Goal: Task Accomplishment & Management: Manage account settings

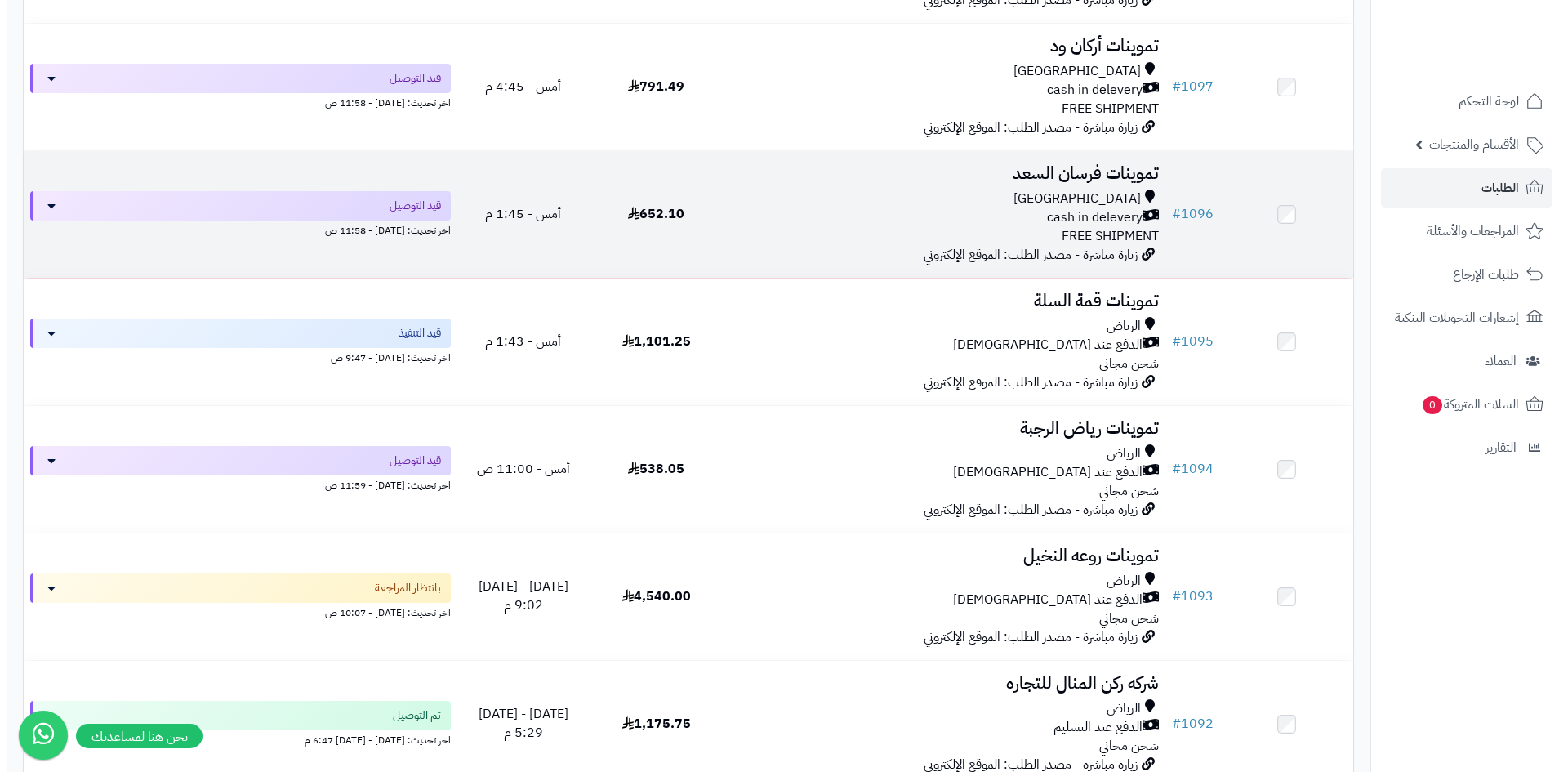
scroll to position [327, 0]
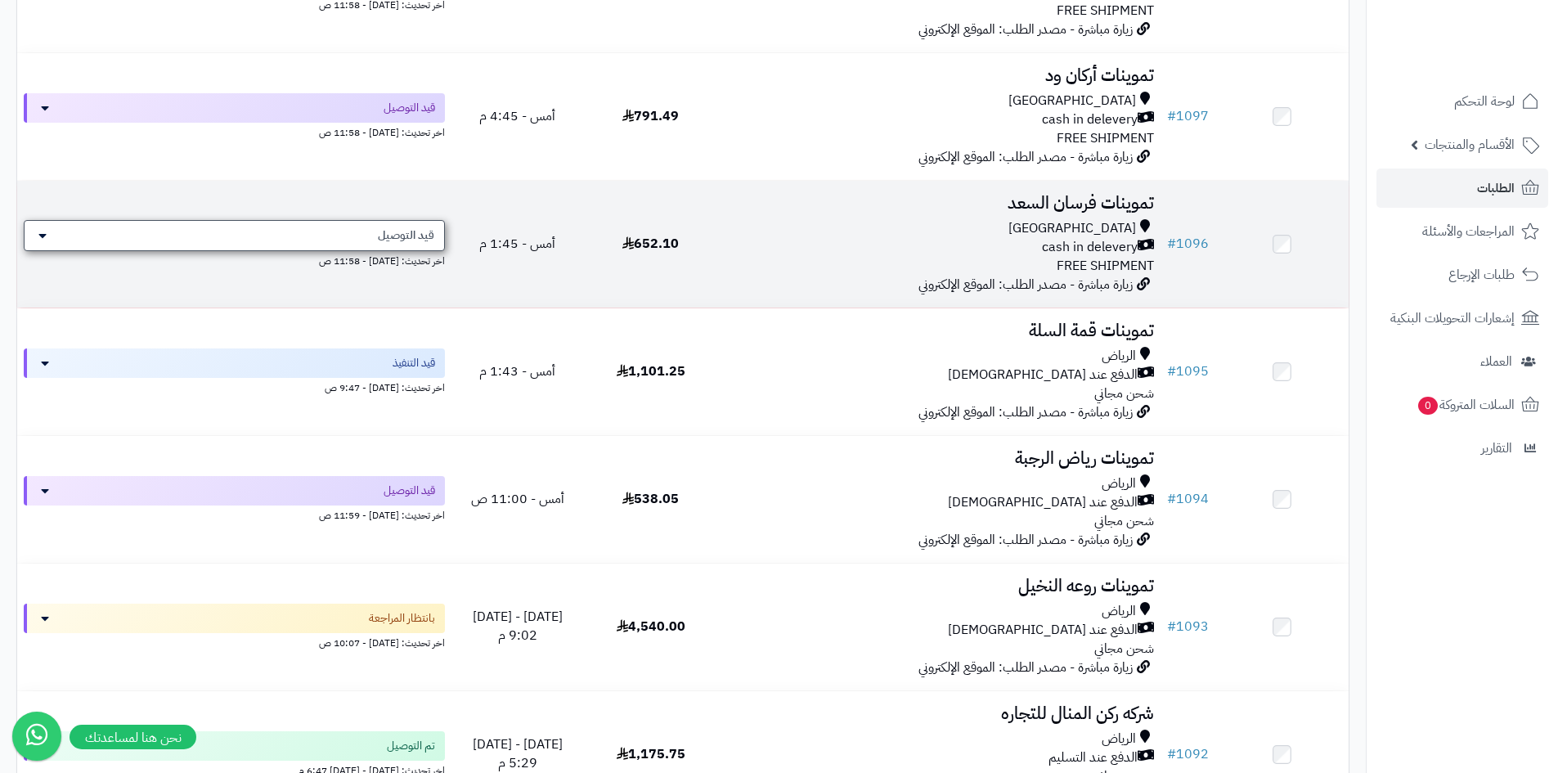
click at [343, 242] on div "قيد التوصيل" at bounding box center [234, 235] width 421 height 31
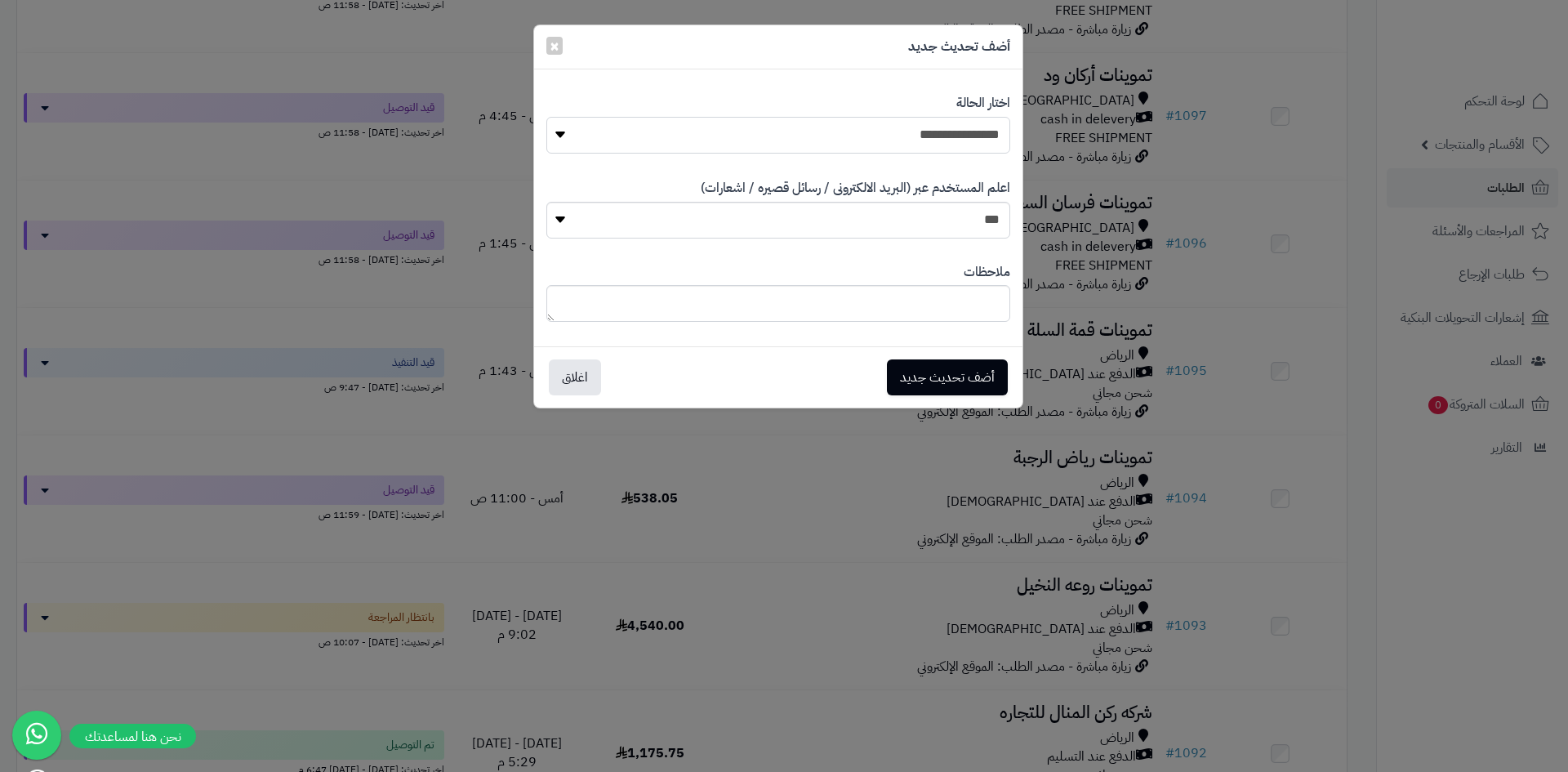
click at [923, 135] on select "**********" at bounding box center [778, 135] width 463 height 37
select select "**"
click at [546, 117] on select "**********" at bounding box center [778, 135] width 463 height 37
click at [973, 370] on button "أضف تحديث جديد" at bounding box center [947, 377] width 121 height 36
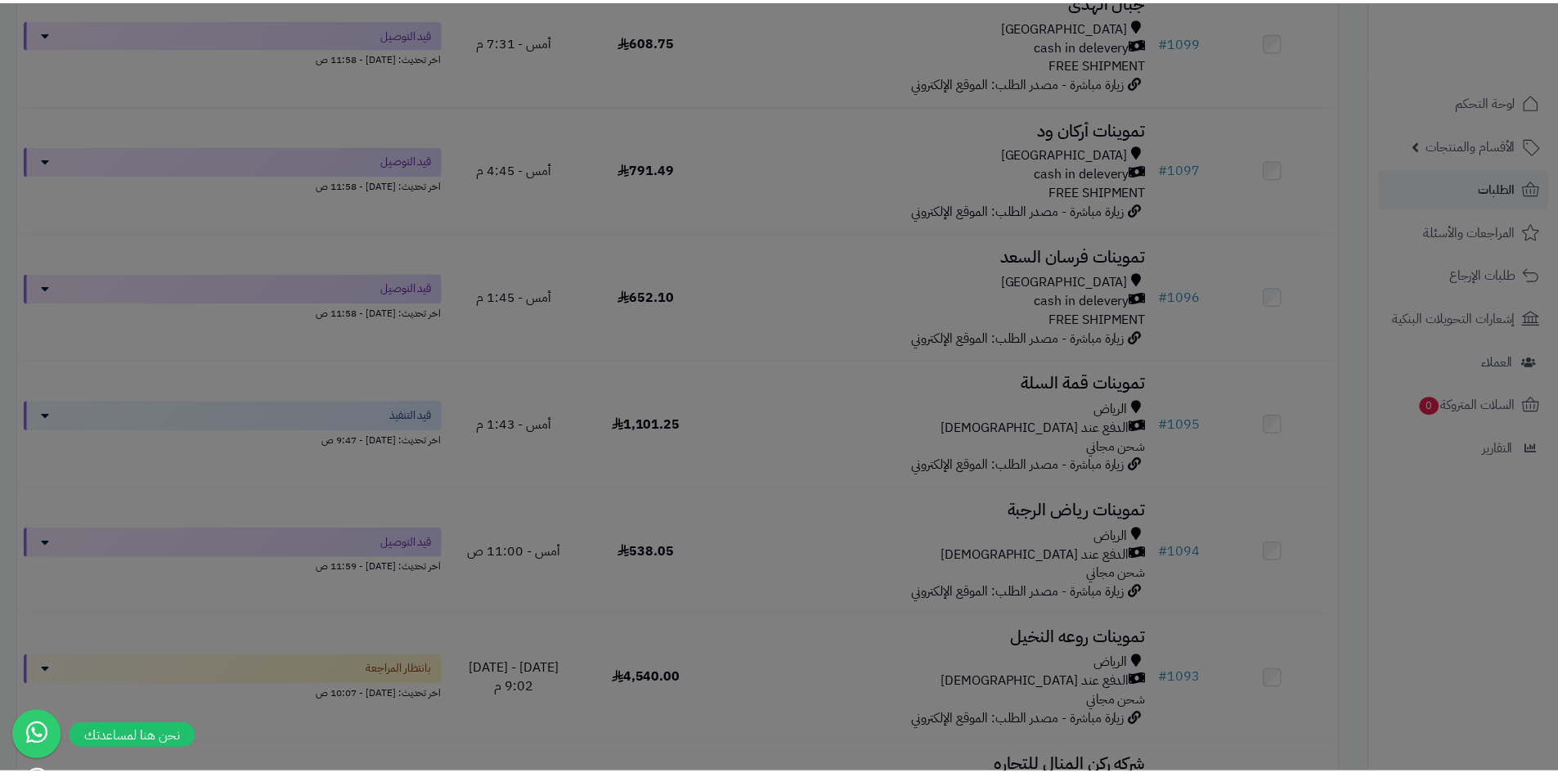
scroll to position [379, 0]
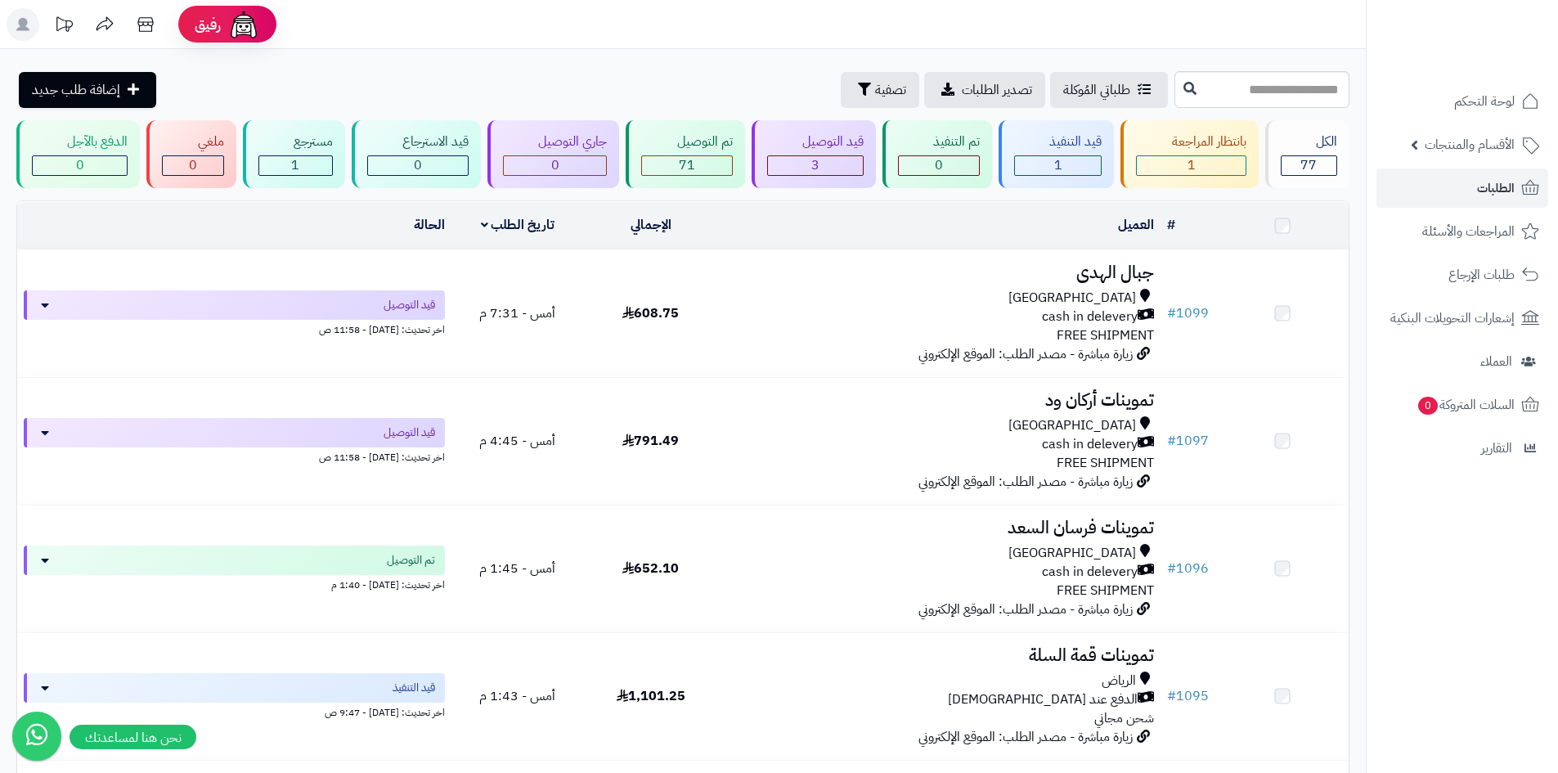
scroll to position [327, 0]
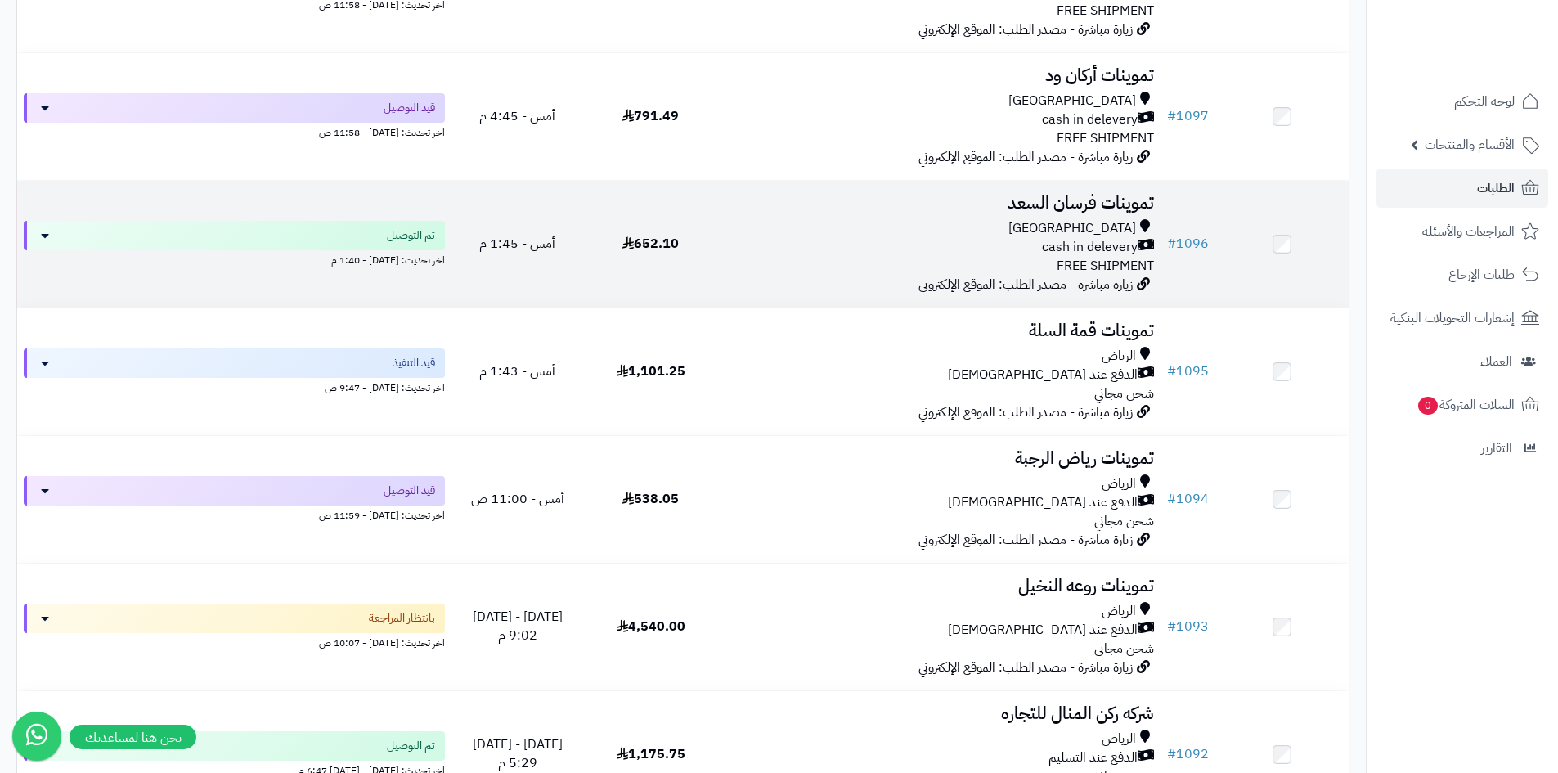
click at [842, 238] on div "cash in delevery" at bounding box center [939, 247] width 430 height 19
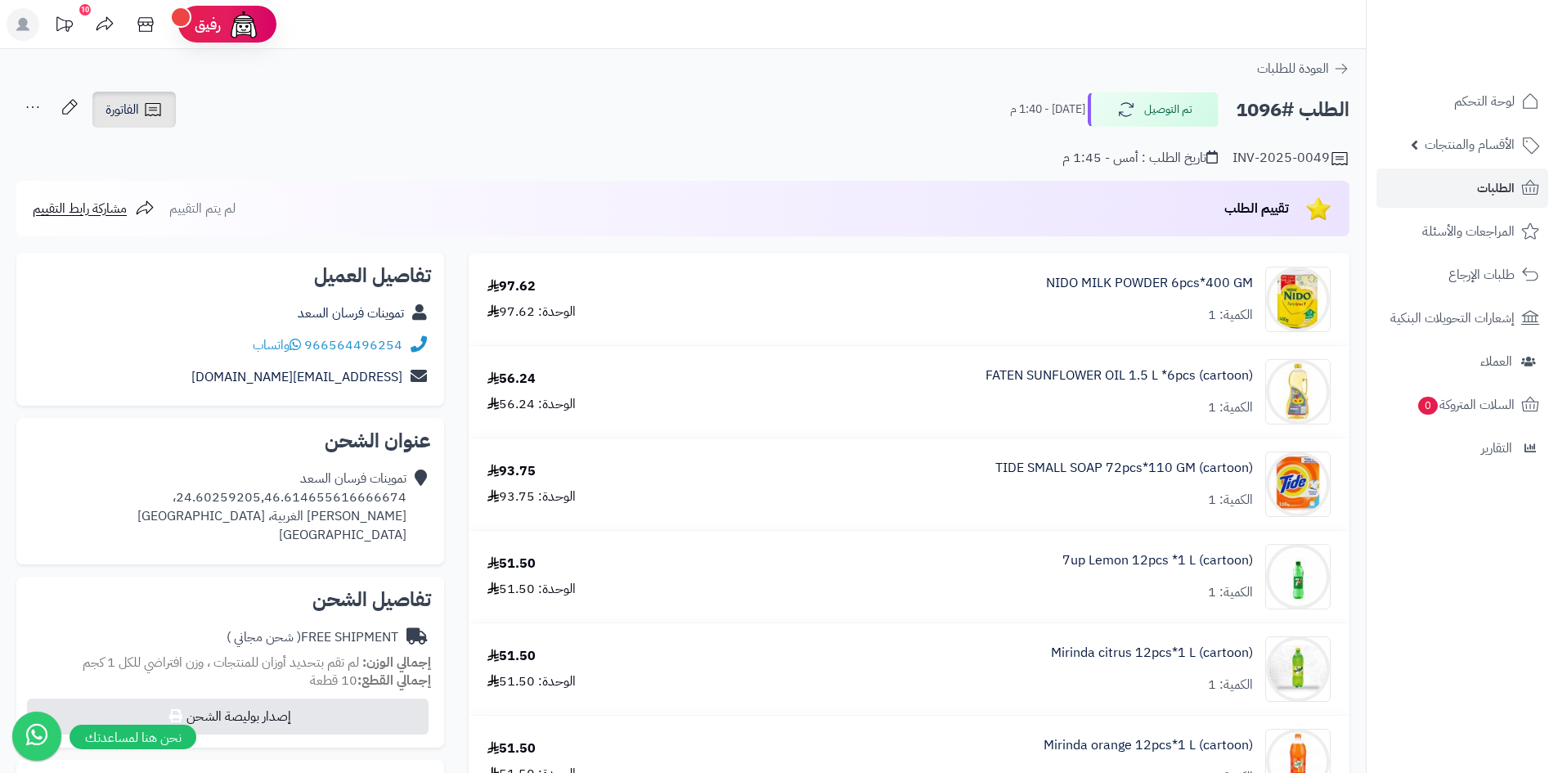
click at [137, 110] on span "الفاتورة" at bounding box center [122, 110] width 34 height 20
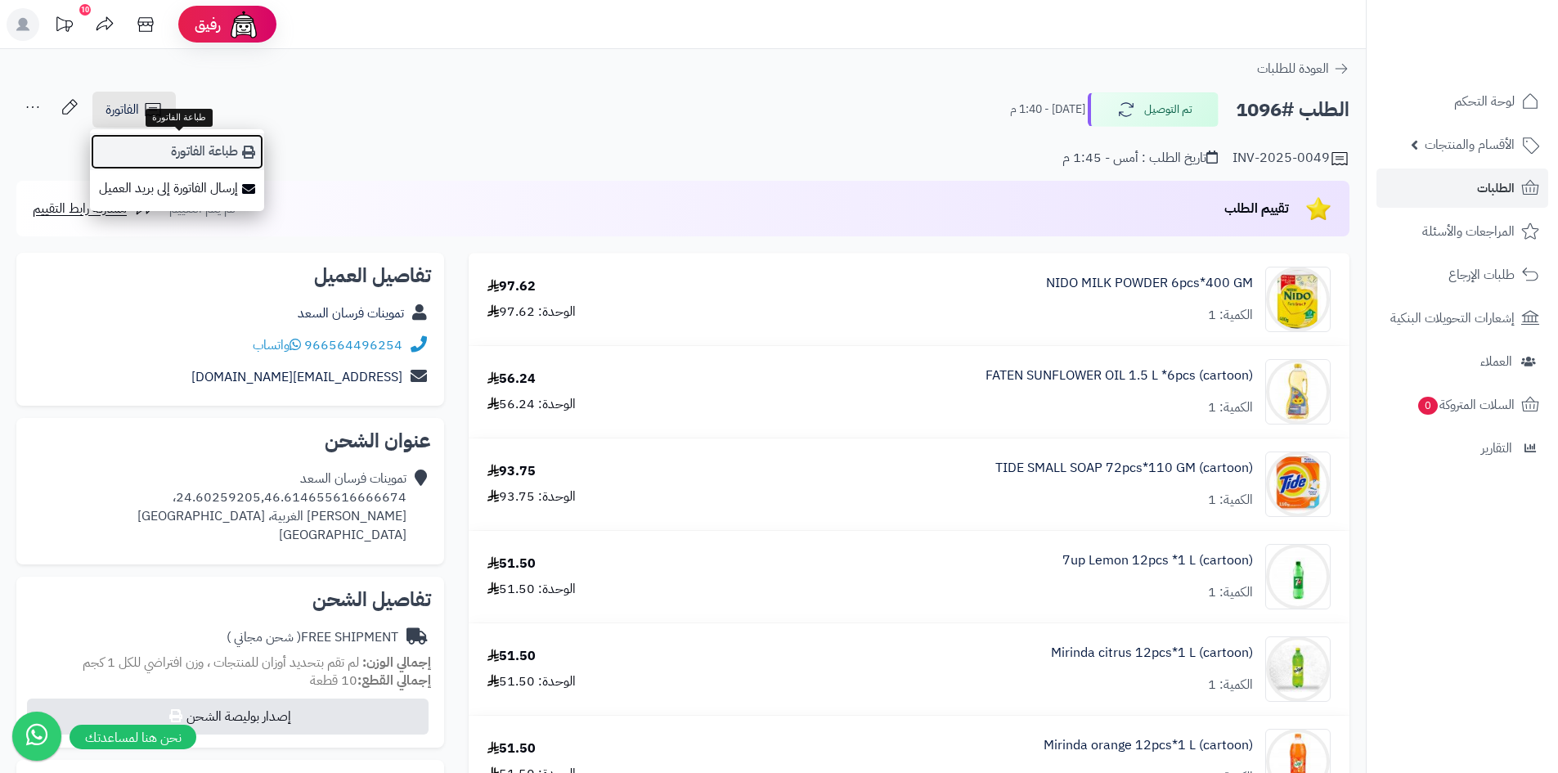
click at [212, 145] on link "طباعة الفاتورة" at bounding box center [177, 151] width 174 height 37
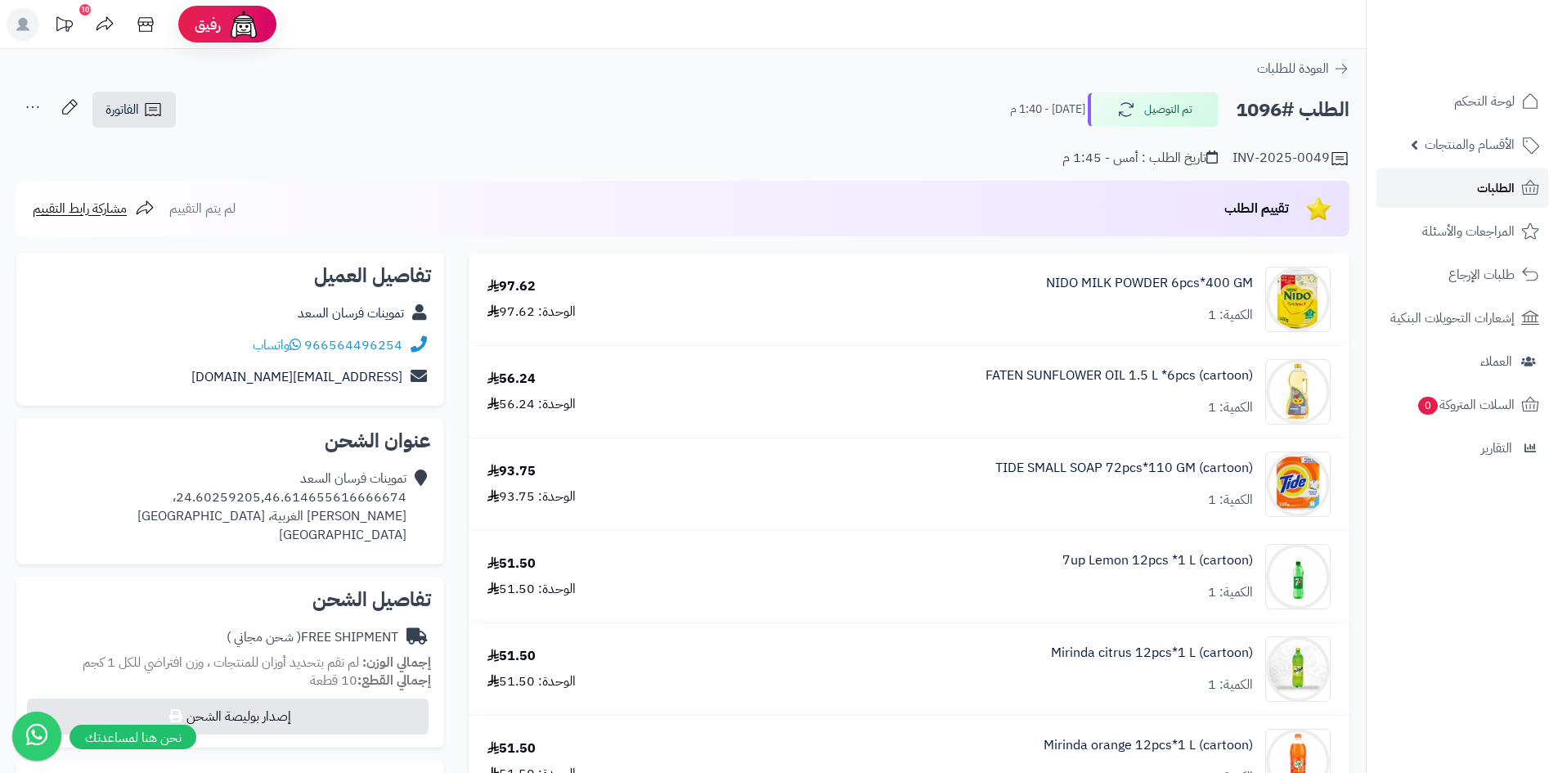
click at [1494, 183] on span "الطلبات" at bounding box center [1496, 188] width 38 height 23
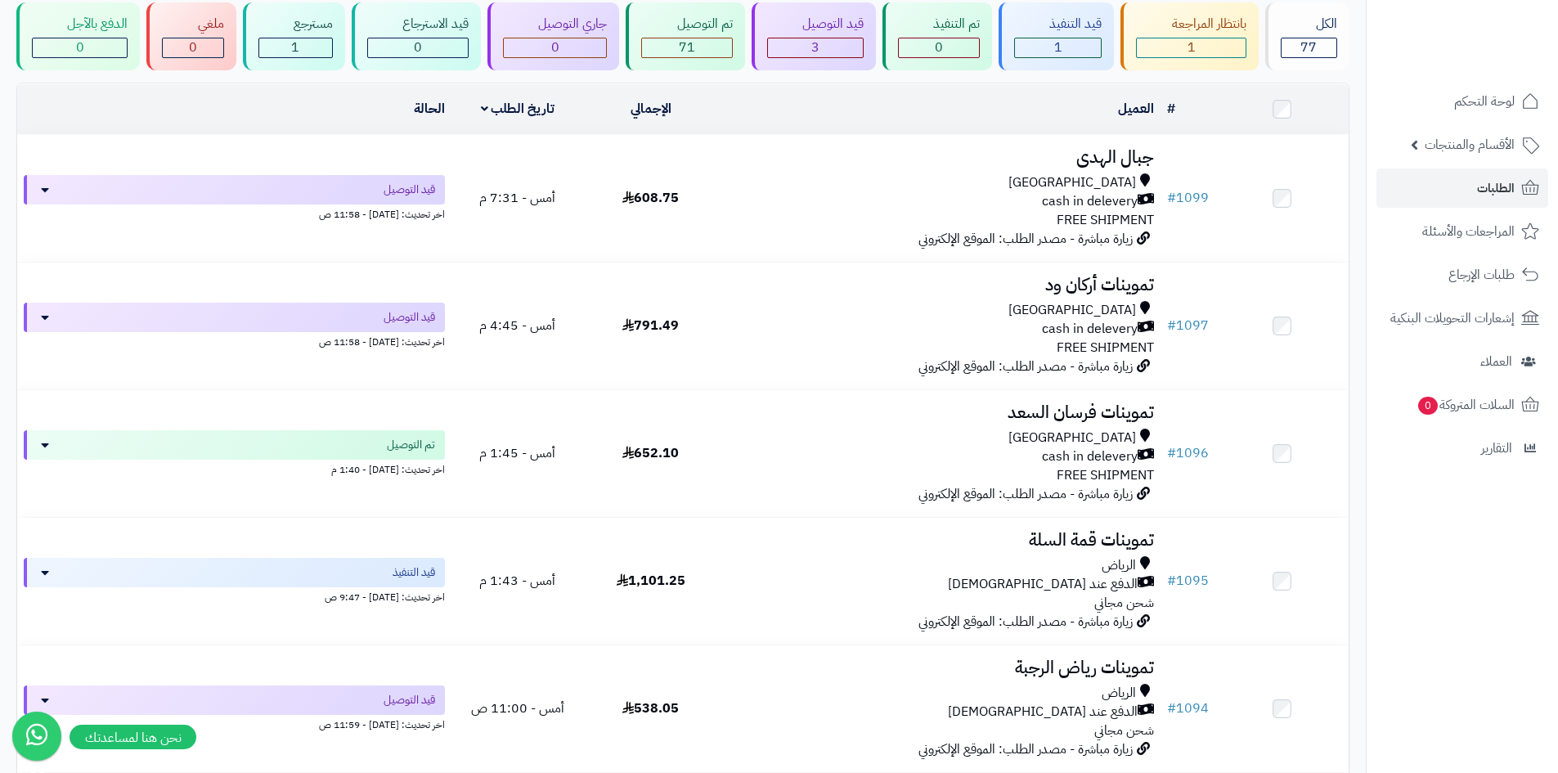
scroll to position [327, 0]
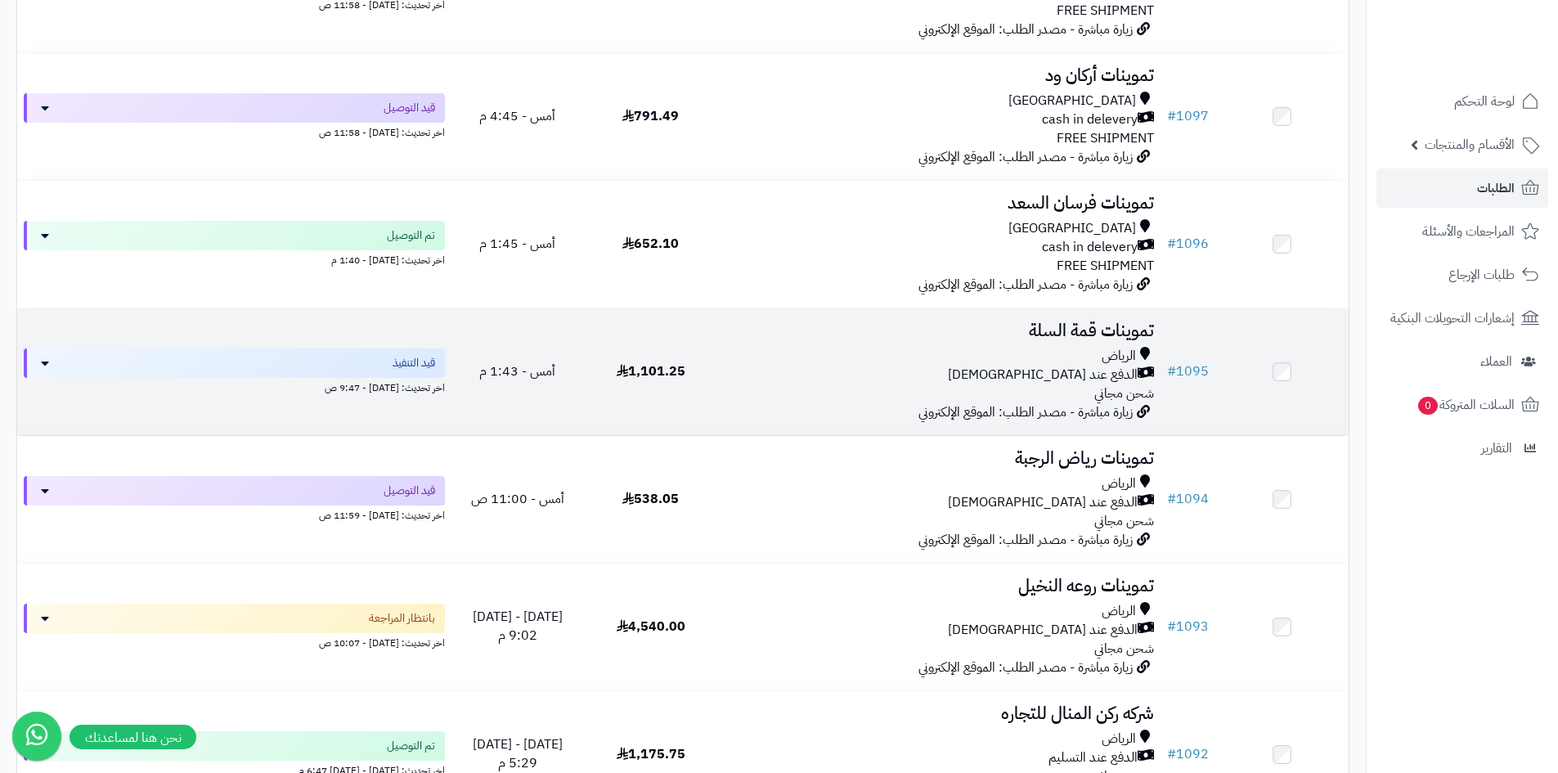
click at [684, 380] on td "1,101.25" at bounding box center [650, 371] width 133 height 127
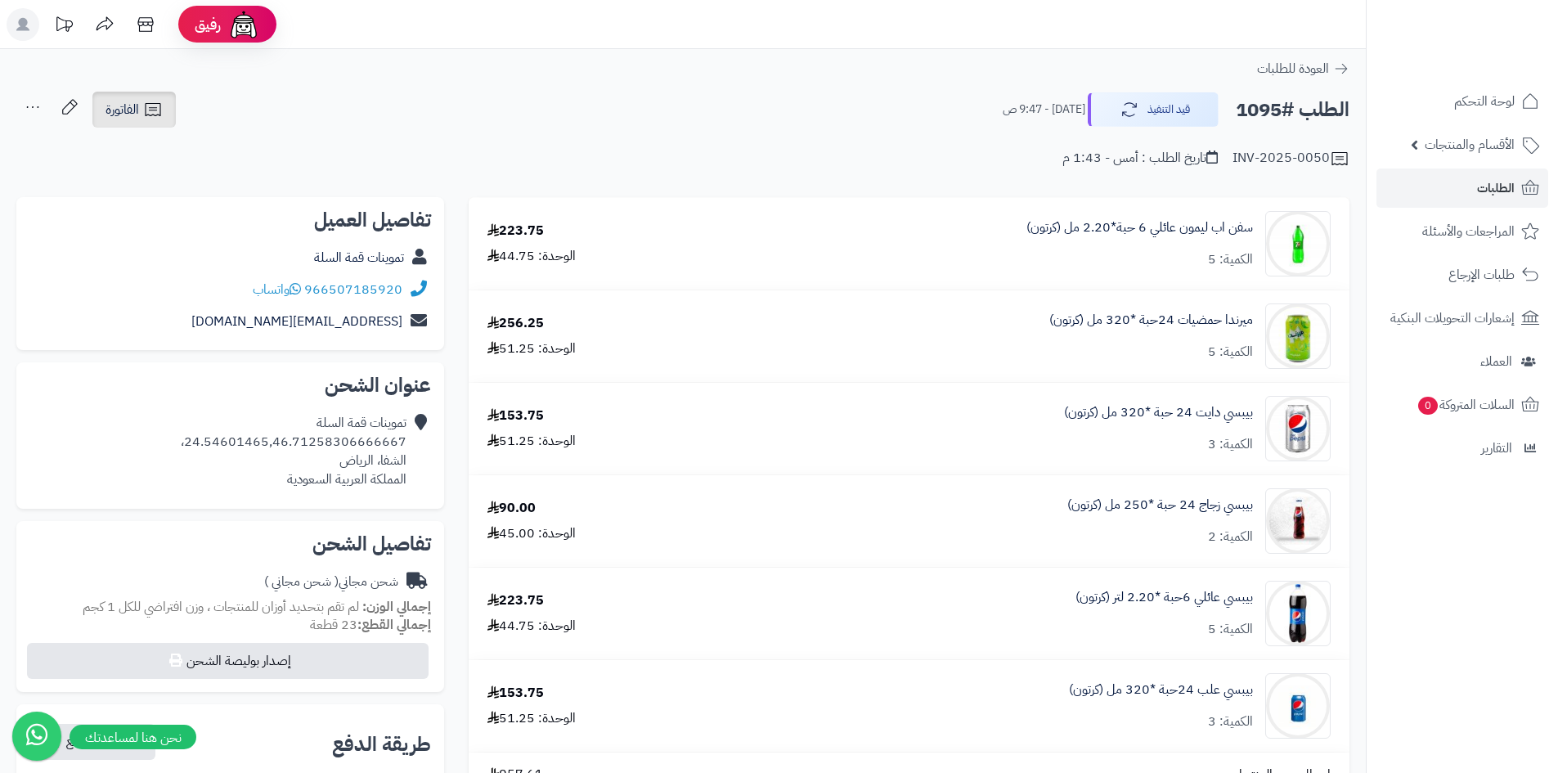
drag, startPoint x: 144, startPoint y: 117, endPoint x: 166, endPoint y: 122, distance: 22.6
click at [145, 117] on icon at bounding box center [153, 110] width 20 height 20
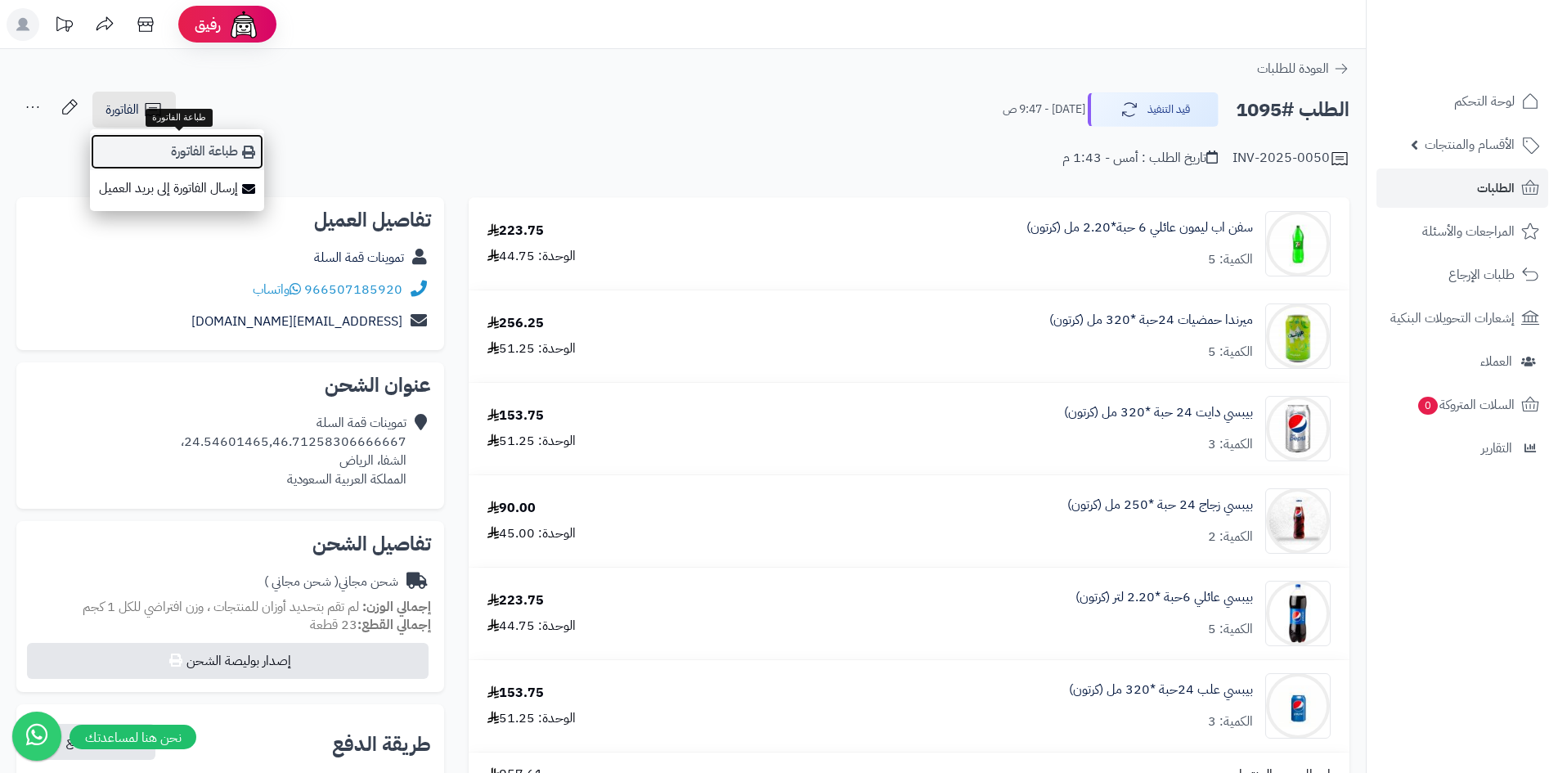
click at [244, 158] on icon at bounding box center [248, 152] width 13 height 13
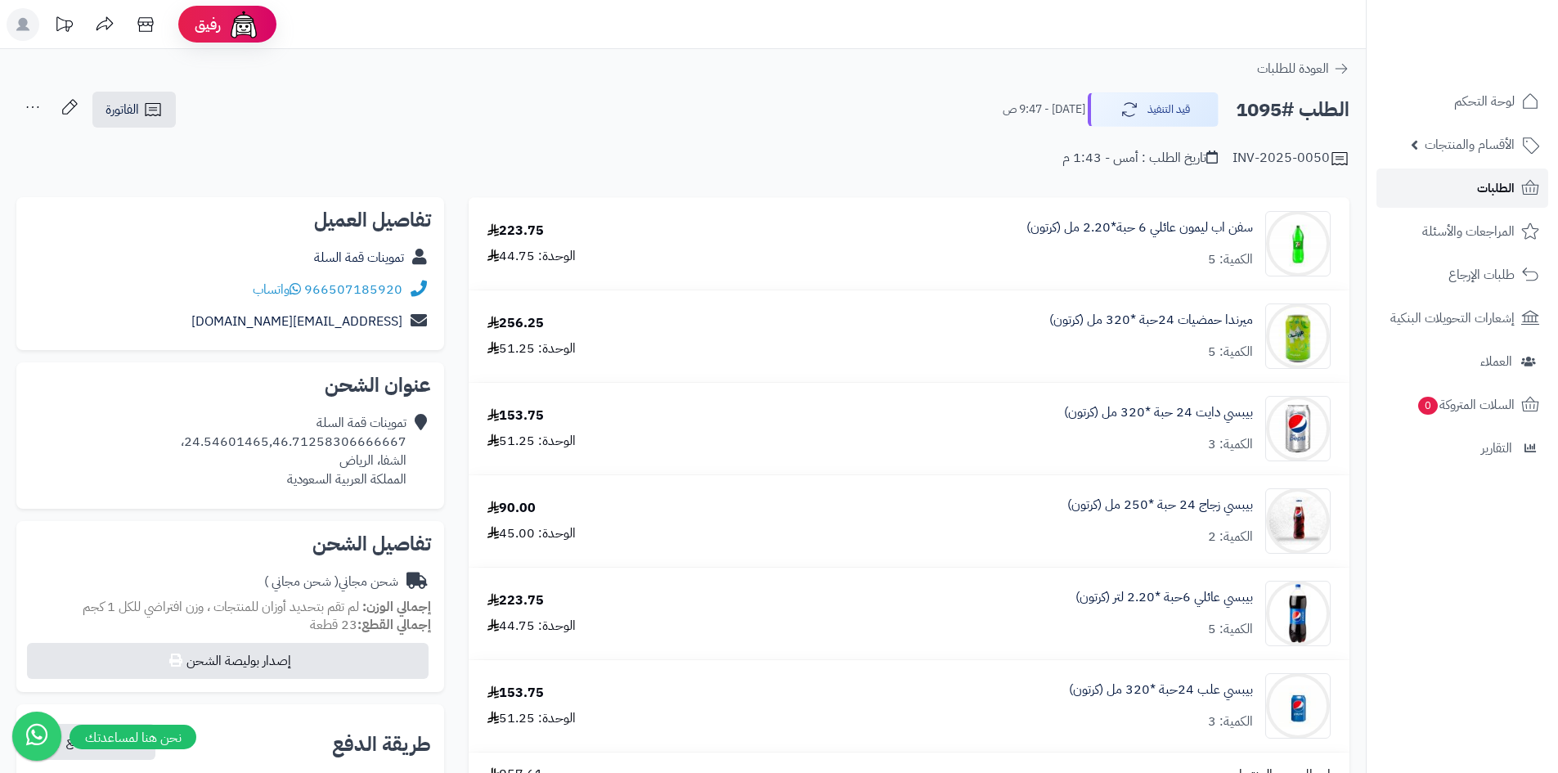
click at [1463, 199] on link "الطلبات" at bounding box center [1462, 187] width 172 height 39
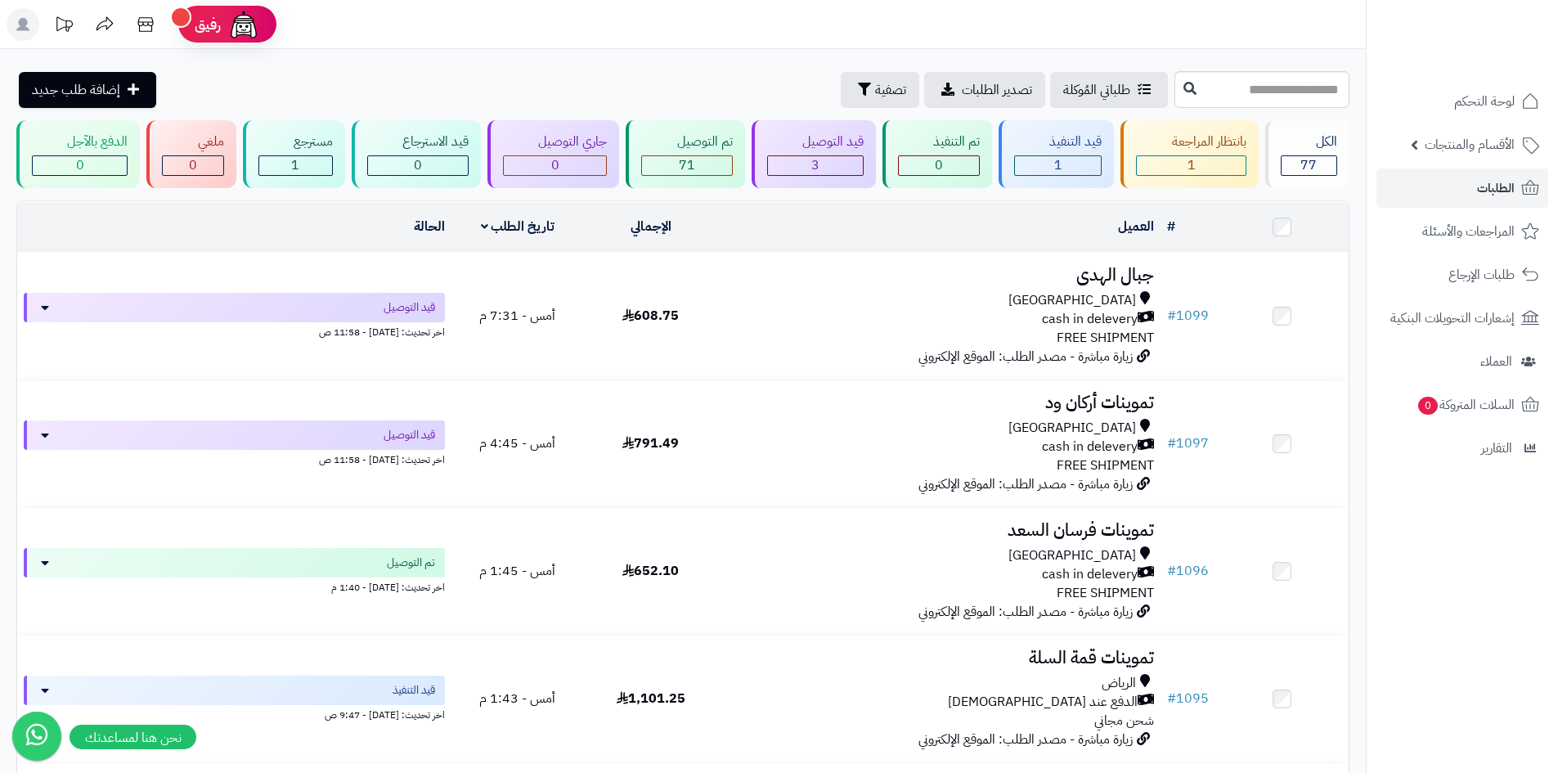
click at [463, 77] on div "طلباتي المُوكلة تصدير الطلبات تصفية إضافة طلب جديد" at bounding box center [593, 90] width 1154 height 36
